Goal: Transaction & Acquisition: Purchase product/service

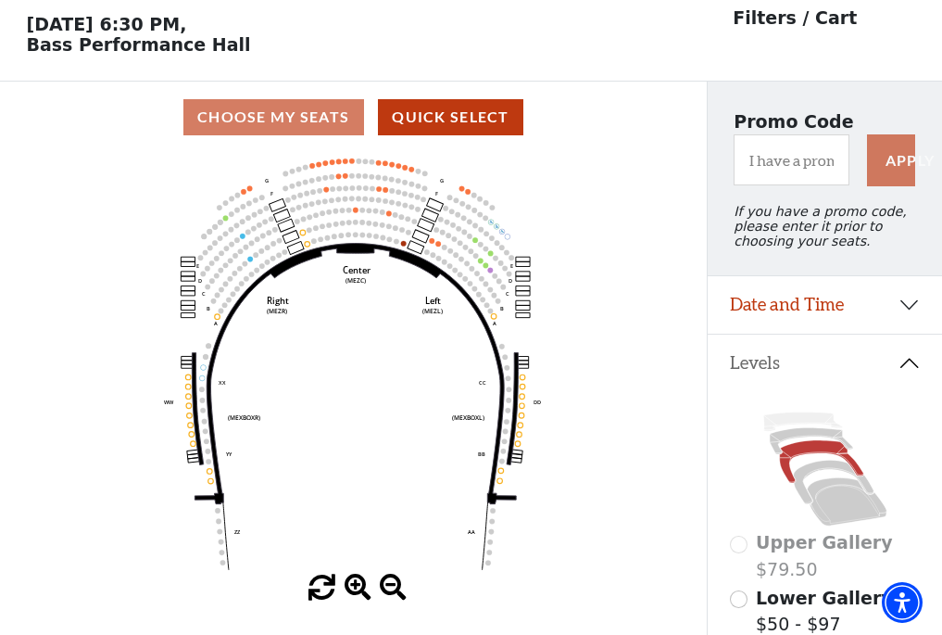
scroll to position [86, 0]
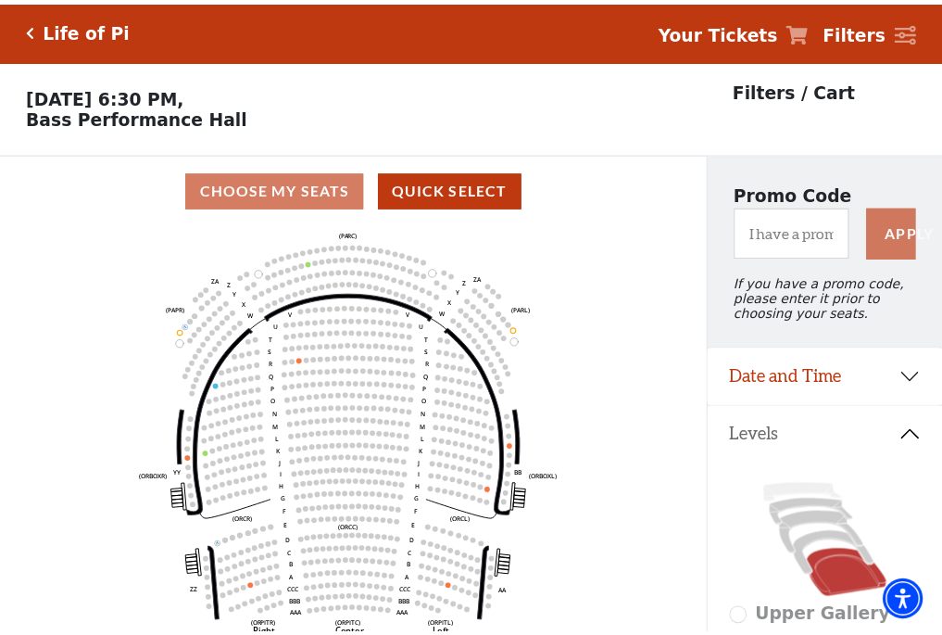
scroll to position [86, 0]
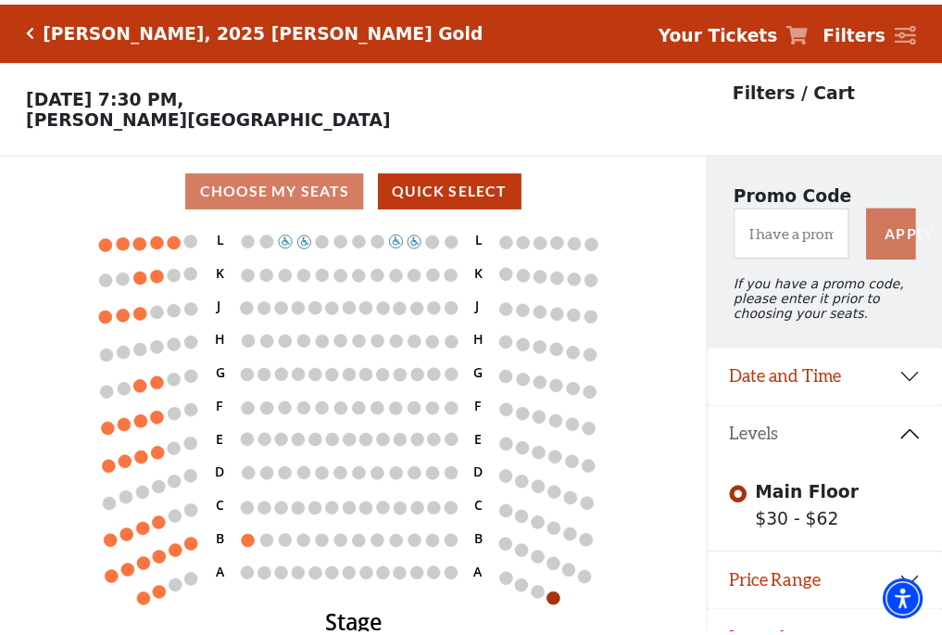
scroll to position [38, 0]
